Goal: Task Accomplishment & Management: Manage account settings

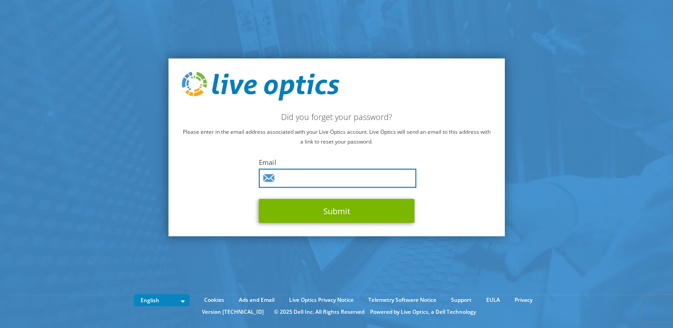
click at [301, 179] on input "text" at bounding box center [337, 178] width 157 height 19
type input "[EMAIL_ADDRESS][PERSON_NAME][DOMAIN_NAME]"
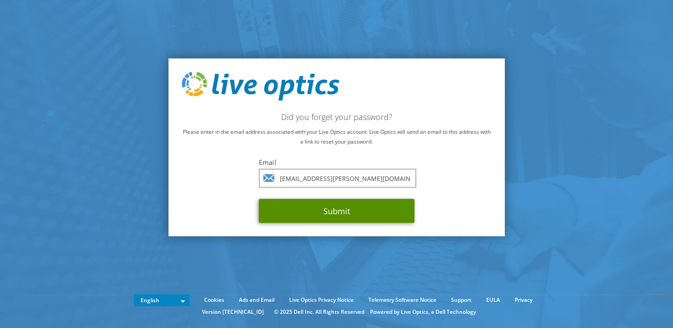
click at [368, 214] on button "Submit" at bounding box center [337, 211] width 156 height 24
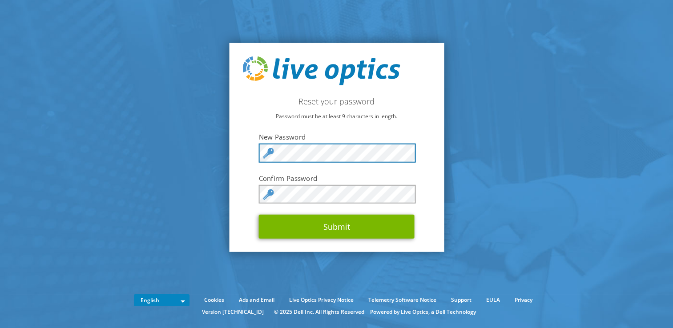
click at [205, 152] on section "Reset your password Password must be at least 9 characters in length. New Passw…" at bounding box center [336, 147] width 673 height 295
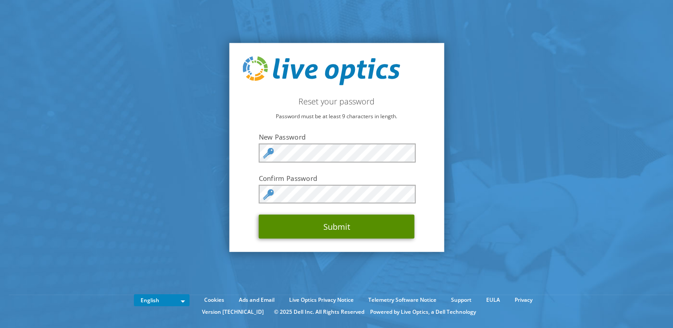
click at [342, 229] on button "Submit" at bounding box center [337, 227] width 156 height 24
